Goal: Obtain resource: Download file/media

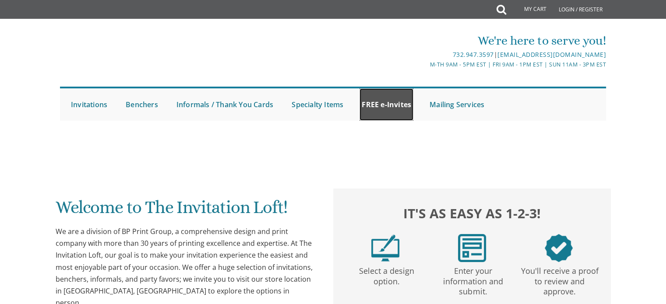
click at [392, 101] on link "FREE e-Invites" at bounding box center [386, 104] width 54 height 32
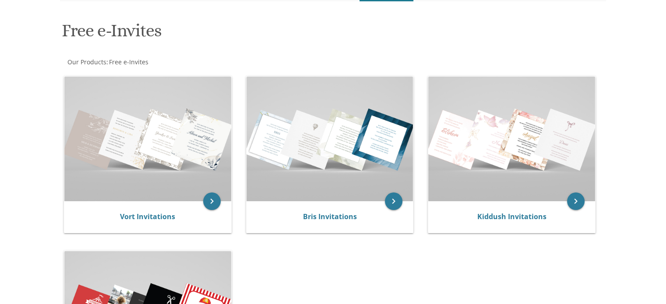
scroll to position [161, 0]
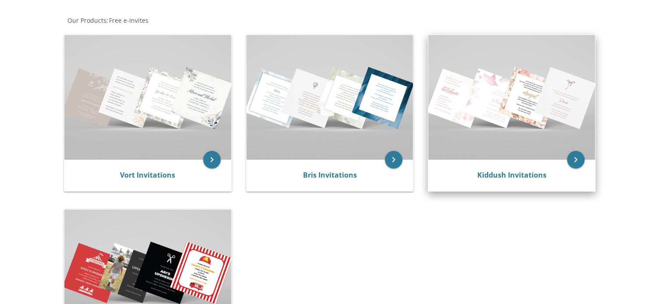
click at [518, 143] on img at bounding box center [511, 97] width 167 height 125
click at [571, 153] on icon "keyboard_arrow_right" at bounding box center [576, 160] width 18 height 18
click at [515, 171] on link "Kiddush Invitations" at bounding box center [511, 175] width 69 height 10
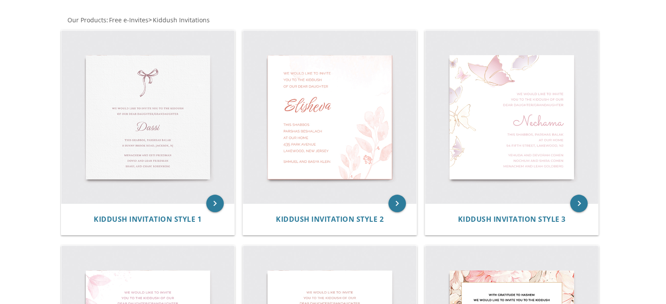
drag, startPoint x: 672, startPoint y: 56, endPoint x: 672, endPoint y: 88, distance: 32.4
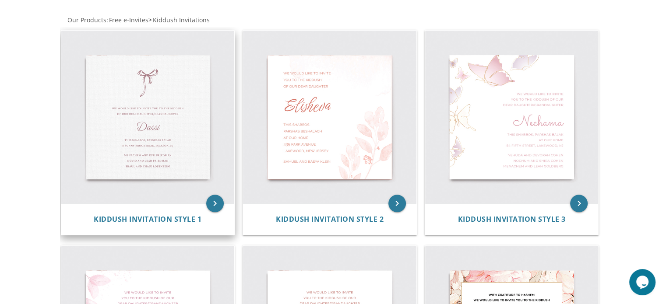
click at [176, 102] on img at bounding box center [147, 117] width 173 height 173
click at [124, 143] on img at bounding box center [147, 117] width 173 height 173
click at [163, 221] on span "Kiddush Invitation Style 1" at bounding box center [148, 219] width 108 height 10
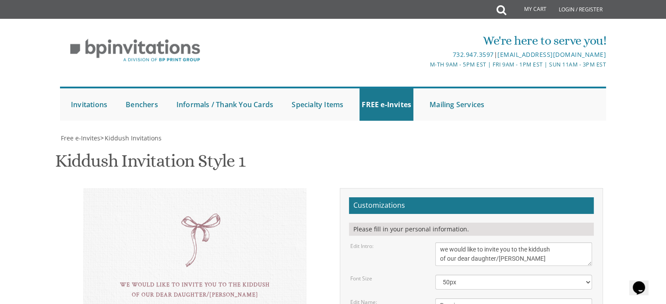
scroll to position [91, 0]
drag, startPoint x: 672, startPoint y: 43, endPoint x: 672, endPoint y: 81, distance: 37.2
click at [666, 81] on html "My Cart Total: View Cart Item(s) Submit My Cart Total: View Cart Item(s) Login …" at bounding box center [333, 152] width 666 height 304
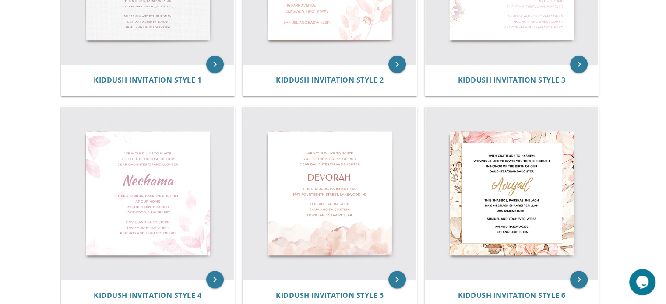
scroll to position [329, 0]
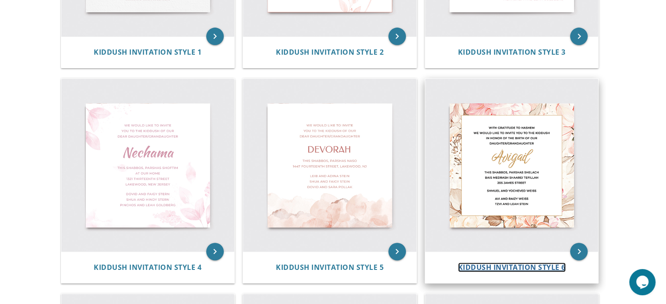
click at [515, 266] on span "Kiddush Invitation Style 6" at bounding box center [512, 268] width 108 height 10
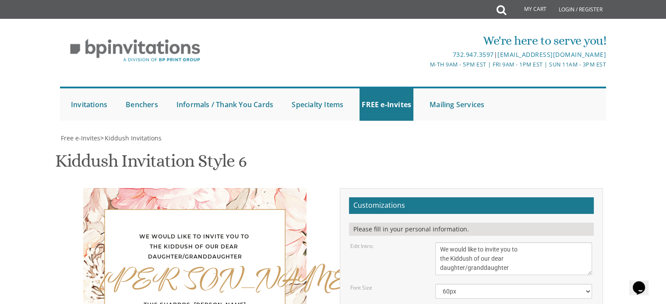
scroll to position [105, 0]
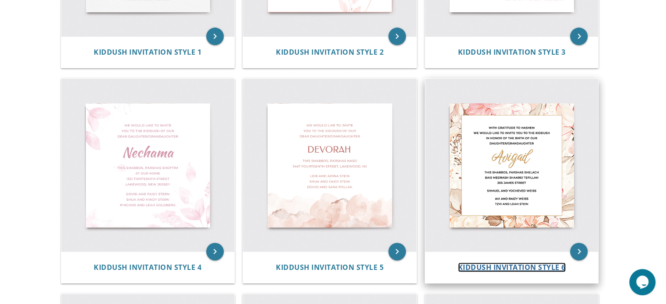
click at [487, 267] on span "Kiddush Invitation Style 6" at bounding box center [512, 268] width 108 height 10
